Goal: Task Accomplishment & Management: Use online tool/utility

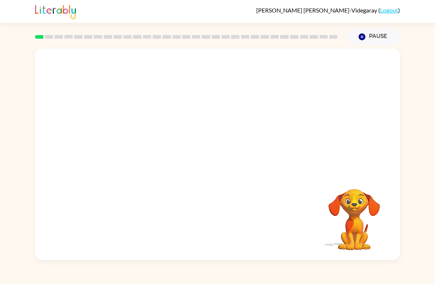
click at [188, 116] on video "Your browser must support playing .mp4 files to use Literably. Please try using…" at bounding box center [217, 111] width 365 height 125
click at [196, 121] on video "Your browser must support playing .mp4 files to use Literably. Please try using…" at bounding box center [217, 111] width 365 height 125
click at [222, 165] on div at bounding box center [217, 158] width 47 height 27
click at [220, 164] on icon "button" at bounding box center [217, 158] width 13 height 13
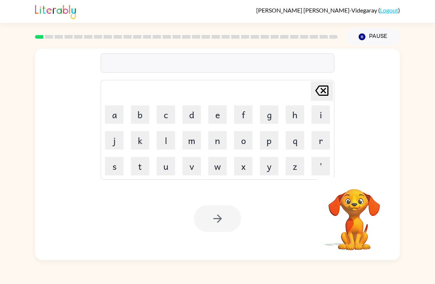
click at [212, 169] on button "w" at bounding box center [217, 166] width 18 height 18
click at [250, 142] on button "o" at bounding box center [243, 140] width 18 height 18
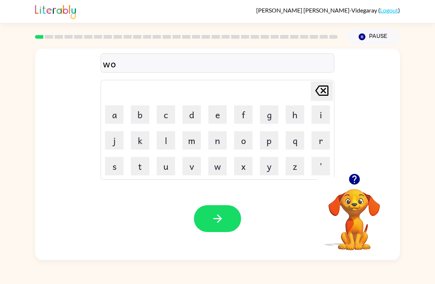
click at [318, 140] on button "r" at bounding box center [320, 140] width 18 height 18
click at [193, 114] on button "d" at bounding box center [191, 114] width 18 height 18
click at [218, 116] on button "e" at bounding box center [217, 114] width 18 height 18
click at [316, 142] on button "r" at bounding box center [320, 140] width 18 height 18
click at [240, 216] on button "button" at bounding box center [217, 218] width 47 height 27
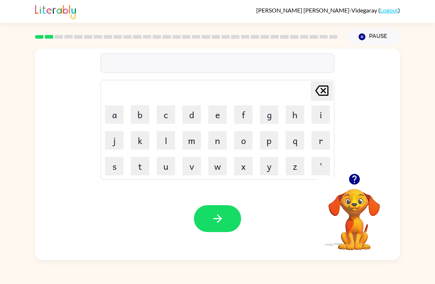
click at [356, 184] on icon "button" at bounding box center [354, 179] width 11 height 11
click at [165, 117] on button "c" at bounding box center [166, 114] width 18 height 18
click at [110, 116] on button "a" at bounding box center [114, 114] width 18 height 18
click at [171, 164] on button "u" at bounding box center [166, 166] width 18 height 18
click at [218, 140] on button "n" at bounding box center [217, 140] width 18 height 18
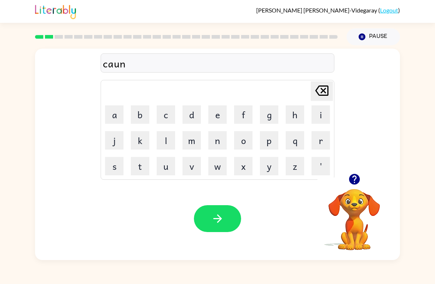
click at [147, 168] on button "t" at bounding box center [140, 166] width 18 height 18
click at [230, 220] on button "button" at bounding box center [217, 218] width 47 height 27
click at [163, 148] on button "l" at bounding box center [166, 140] width 18 height 18
click at [140, 142] on button "k" at bounding box center [140, 140] width 18 height 18
click at [353, 179] on icon "button" at bounding box center [354, 179] width 11 height 11
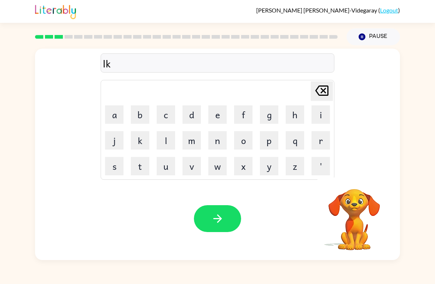
click at [325, 95] on icon "[PERSON_NAME] last character input" at bounding box center [322, 91] width 18 height 18
click at [248, 139] on button "o" at bounding box center [243, 140] width 18 height 18
click at [149, 143] on button "k" at bounding box center [140, 140] width 18 height 18
click at [105, 113] on button "a" at bounding box center [114, 114] width 18 height 18
click at [359, 176] on icon "button" at bounding box center [354, 179] width 13 height 13
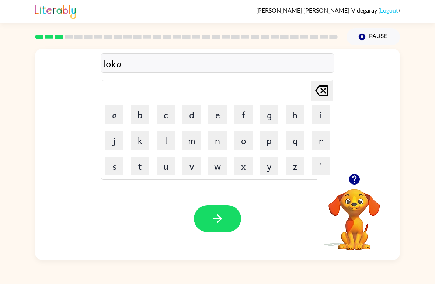
click at [139, 168] on button "t" at bounding box center [140, 166] width 18 height 18
click at [213, 118] on button "e" at bounding box center [217, 114] width 18 height 18
click at [224, 224] on button "button" at bounding box center [217, 218] width 47 height 27
click at [377, 37] on button "Pause Pause" at bounding box center [372, 36] width 53 height 17
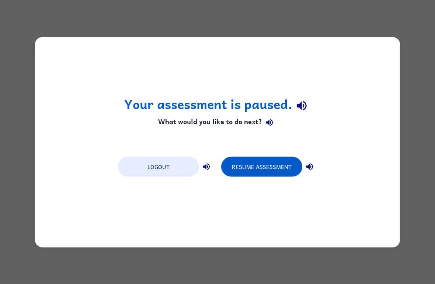
click at [176, 170] on button "Logout" at bounding box center [158, 167] width 81 height 20
